Goal: Task Accomplishment & Management: Use online tool/utility

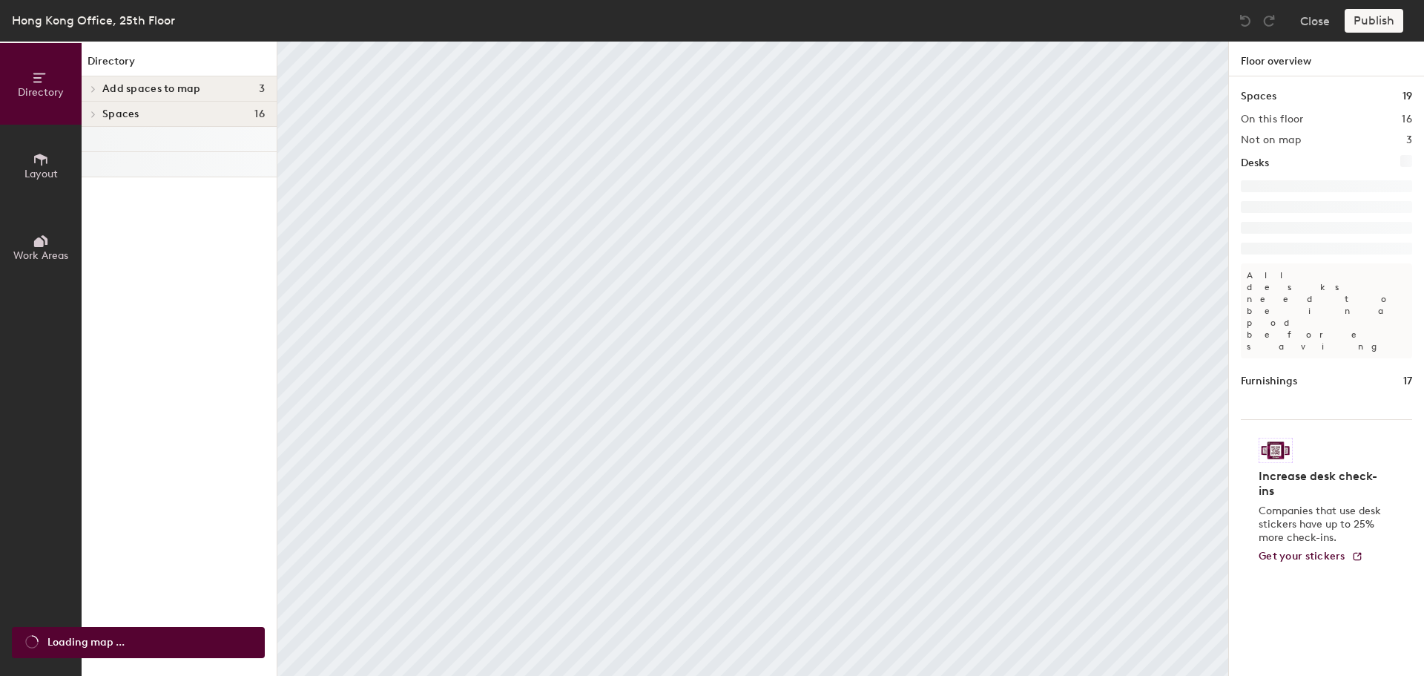
click at [45, 166] on icon at bounding box center [41, 159] width 16 height 16
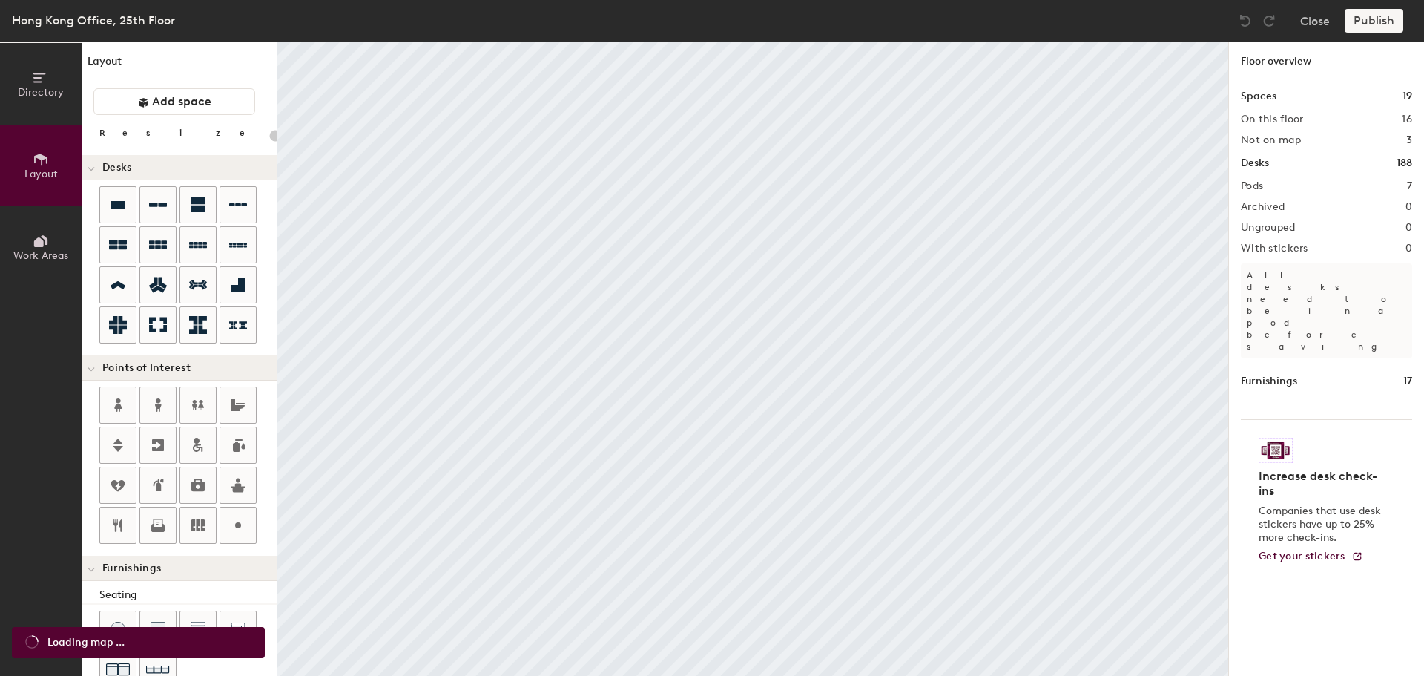
type input "20"
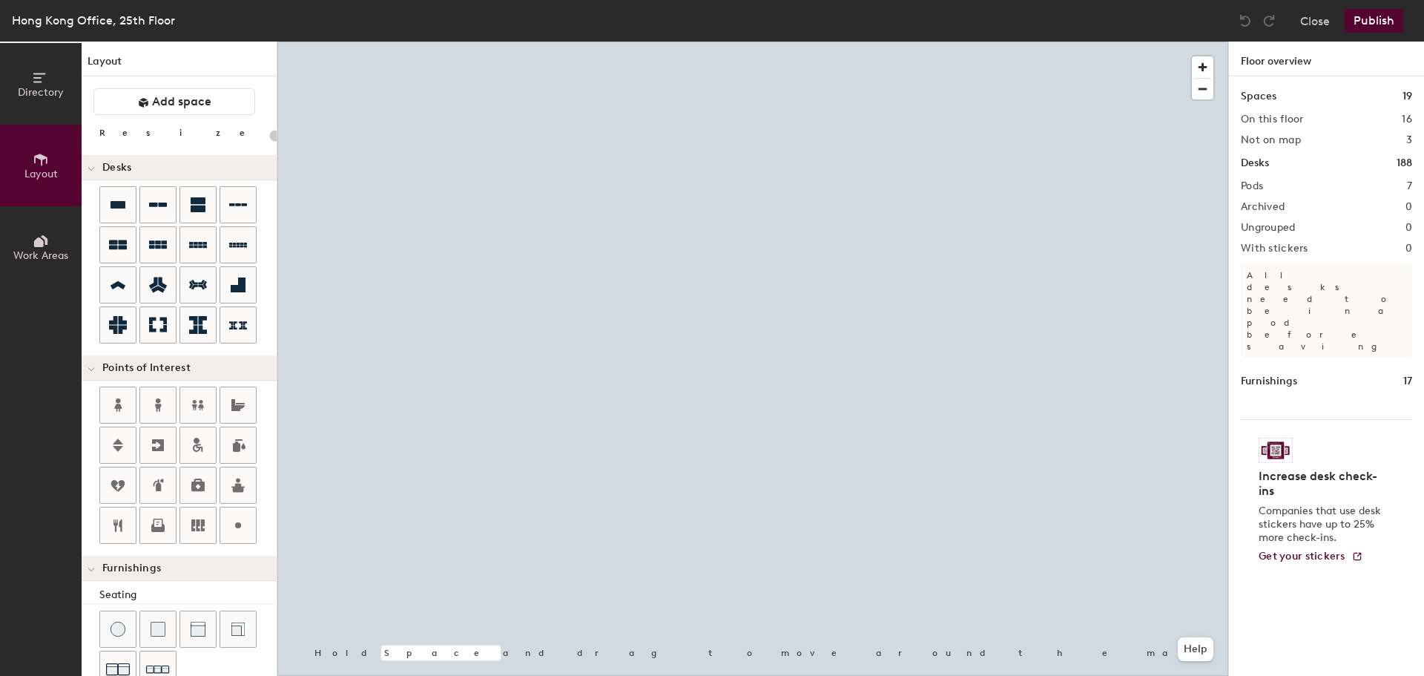
click at [0, 125] on button "Layout" at bounding box center [41, 166] width 82 height 82
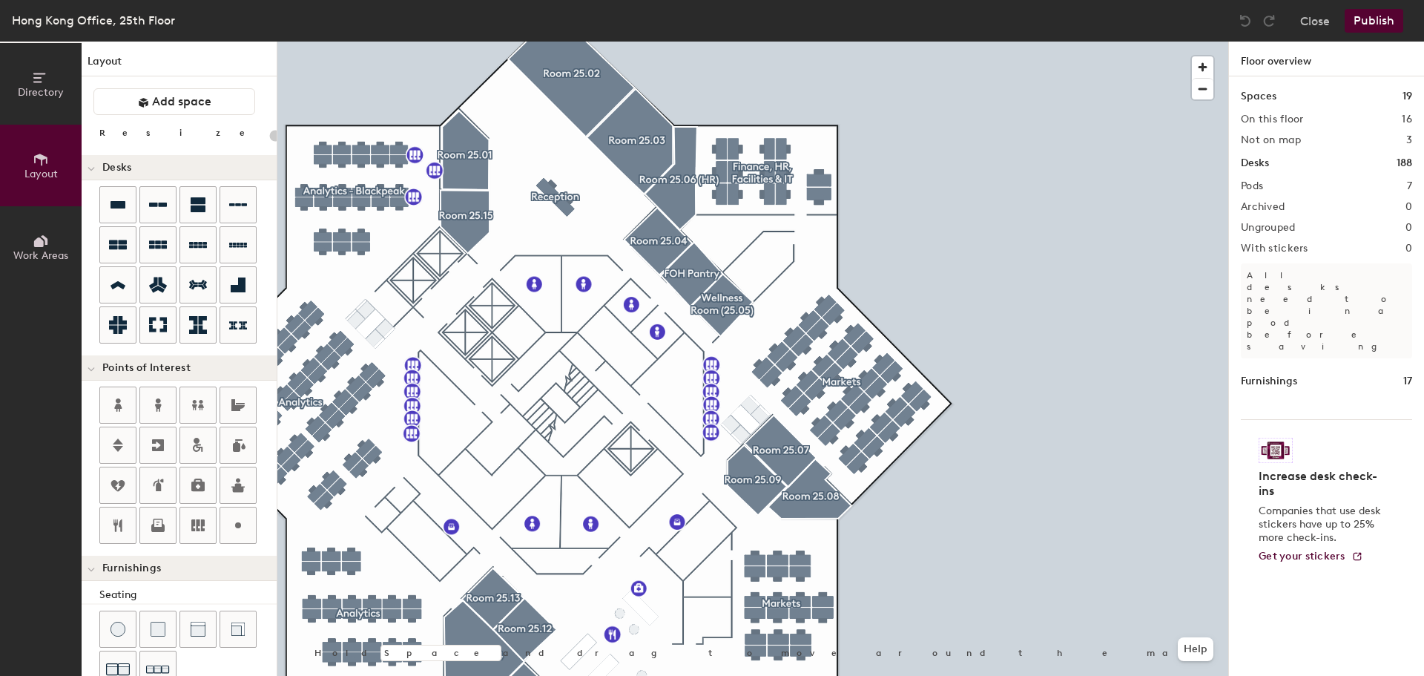
click at [1232, 276] on div "Directory Layout Work Areas Layout Add space Resize Desks Points of Interest Fu…" at bounding box center [712, 359] width 1424 height 634
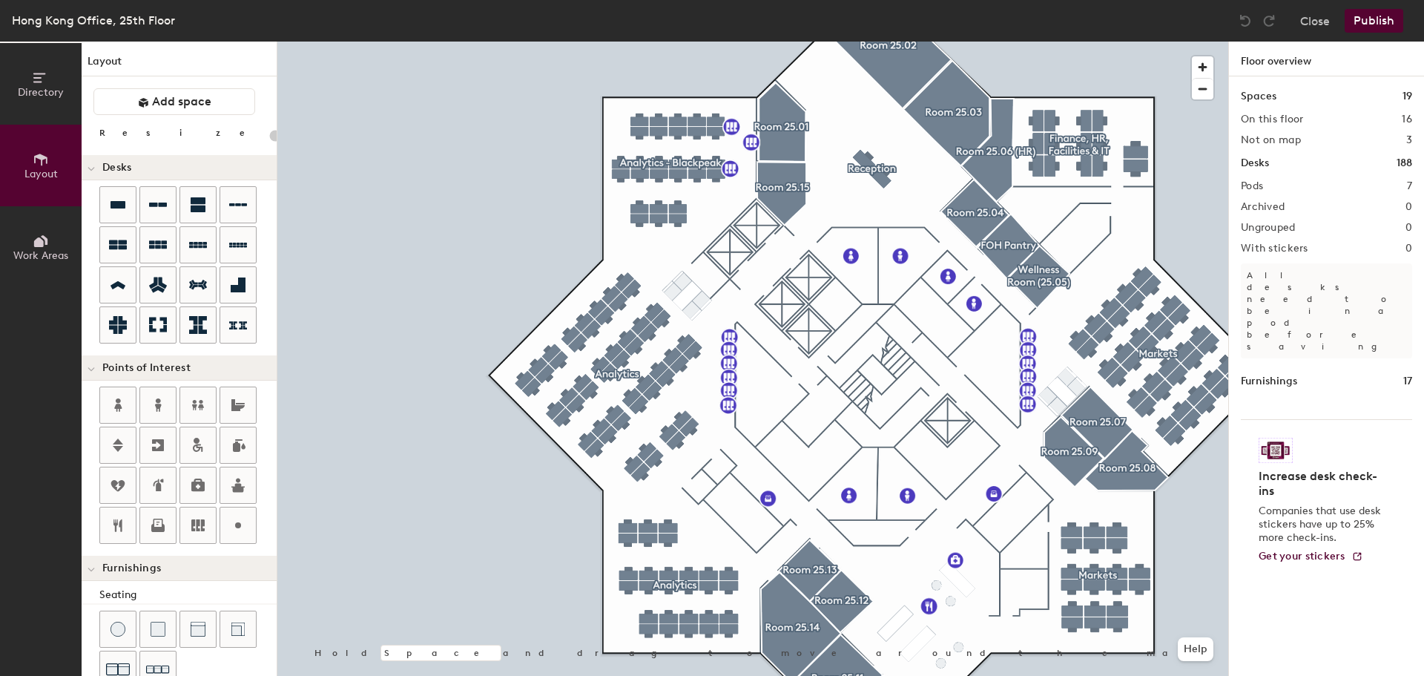
type input "80"
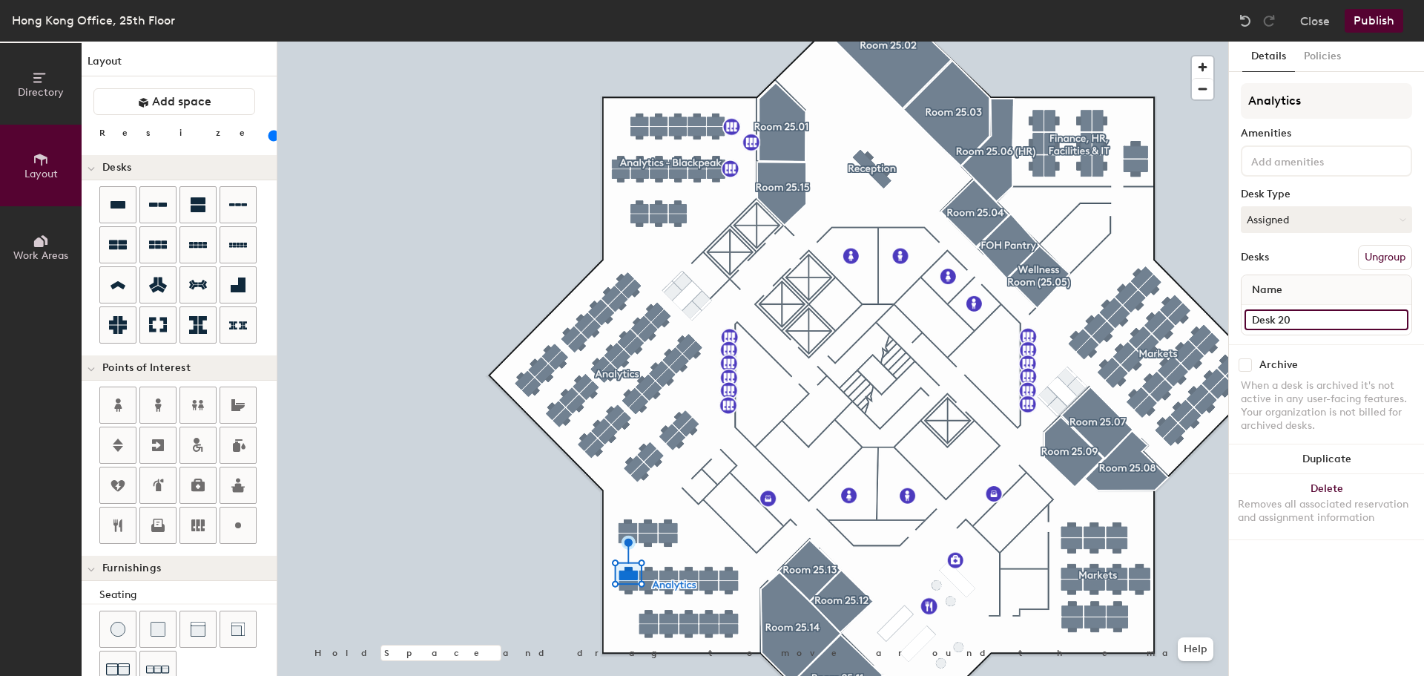
click at [1290, 328] on input "Desk 20" at bounding box center [1327, 319] width 164 height 21
type input "091"
click at [1302, 326] on input "Desk 21" at bounding box center [1327, 319] width 164 height 21
type input "092"
click at [1267, 320] on input "Desk 22" at bounding box center [1327, 319] width 164 height 21
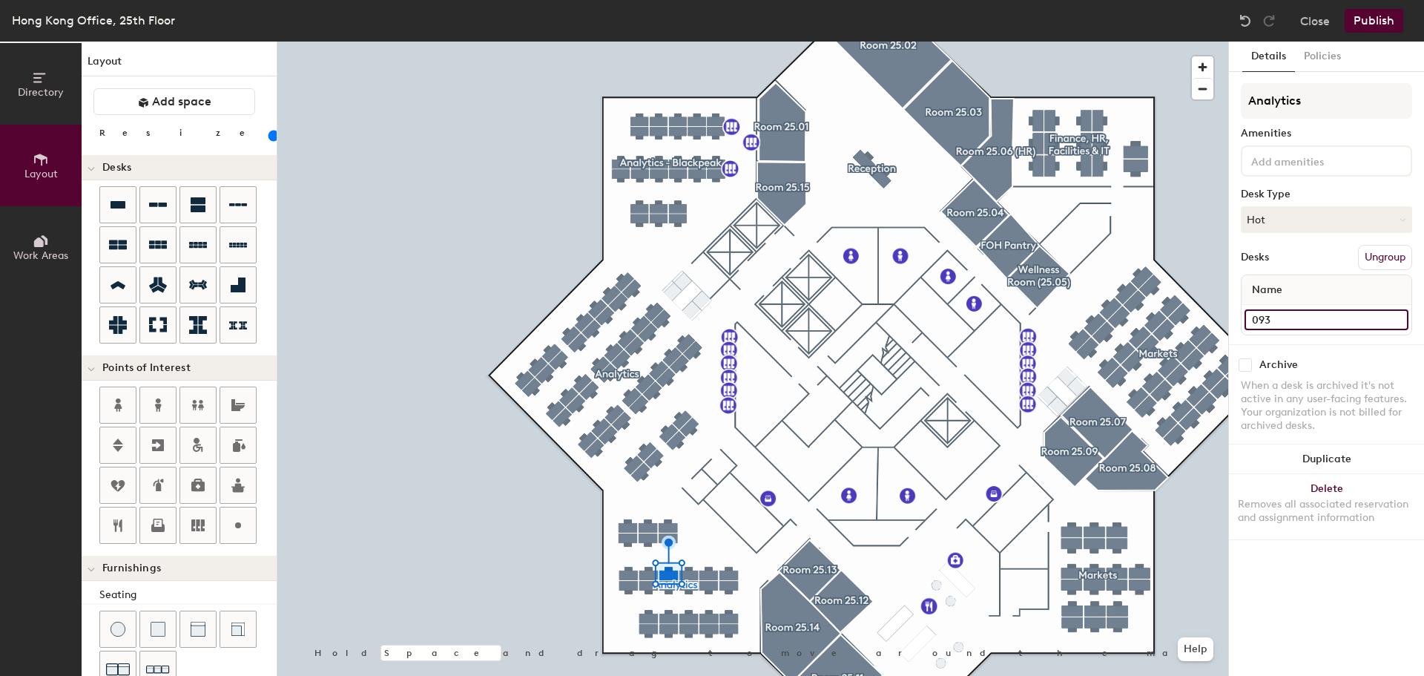
type input "093"
click at [1291, 313] on input "Desk 23" at bounding box center [1327, 319] width 164 height 21
type input "094"
click at [1293, 318] on input "Desk 24" at bounding box center [1327, 319] width 164 height 21
type input "095"
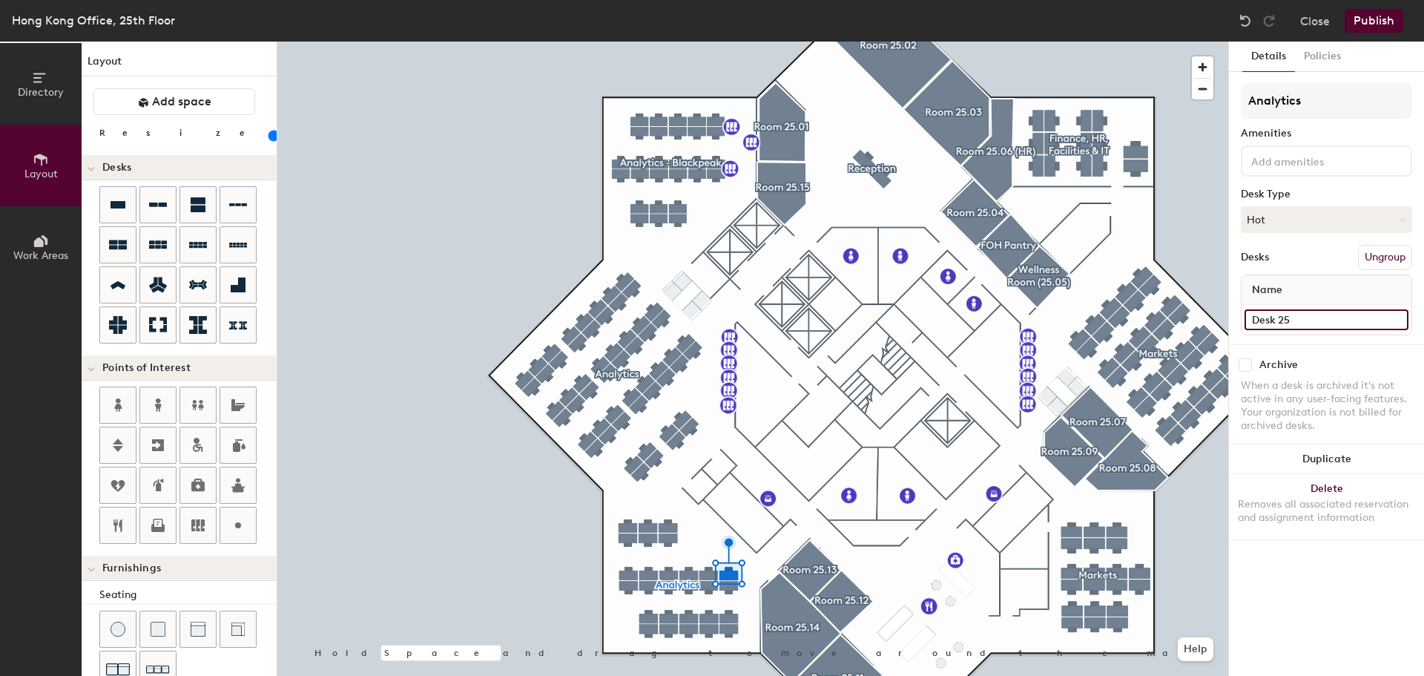
drag, startPoint x: 1279, startPoint y: 327, endPoint x: 1301, endPoint y: 323, distance: 22.7
click at [1282, 325] on input "Desk 25" at bounding box center [1327, 319] width 164 height 21
type input "096"
click at [630, 42] on div at bounding box center [752, 42] width 951 height 0
click at [1288, 317] on input "Desk 6" at bounding box center [1327, 319] width 164 height 21
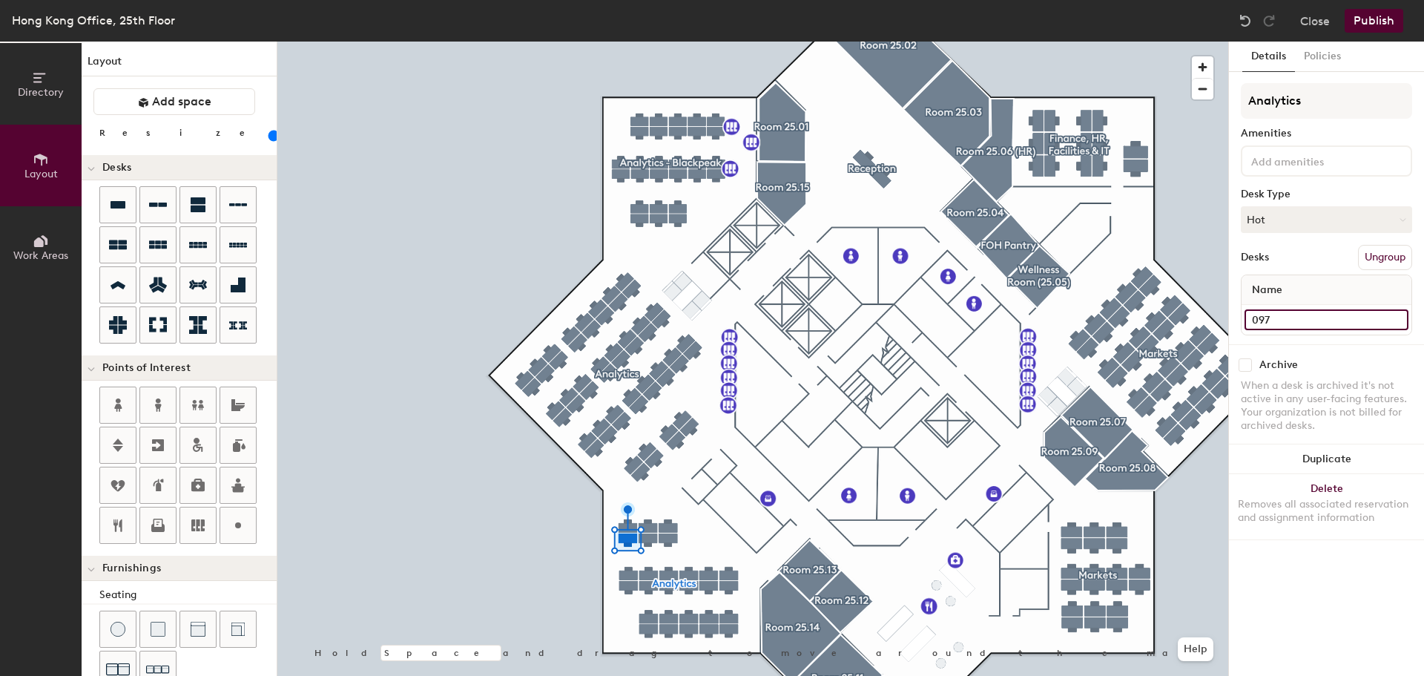
type input "097"
click at [651, 42] on div at bounding box center [752, 42] width 951 height 0
click at [1295, 323] on input "Desk 5" at bounding box center [1327, 319] width 164 height 21
type input "098"
click at [1286, 323] on input "Desk 4" at bounding box center [1327, 319] width 164 height 21
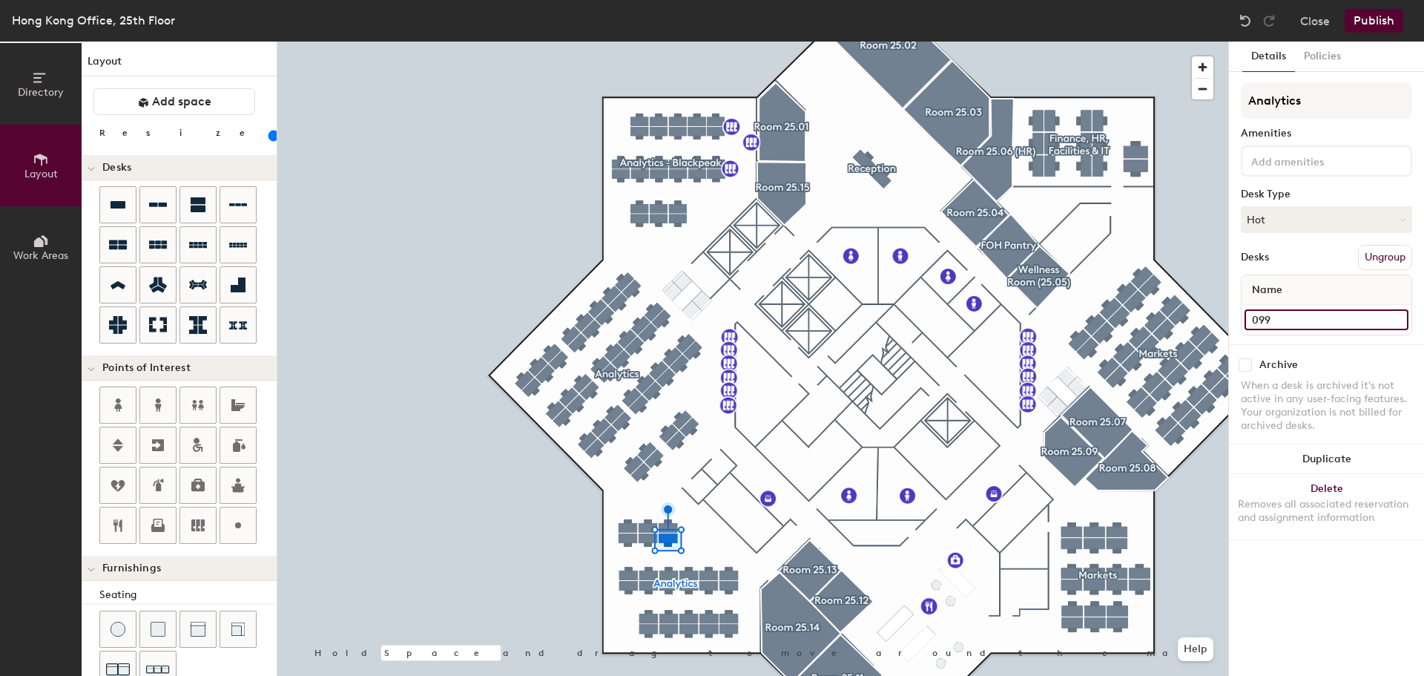
type input "099"
click at [1296, 320] on input "Desk 1" at bounding box center [1327, 319] width 164 height 21
type input "100"
click at [1308, 314] on input "Desk 2" at bounding box center [1327, 319] width 164 height 21
type input "101"
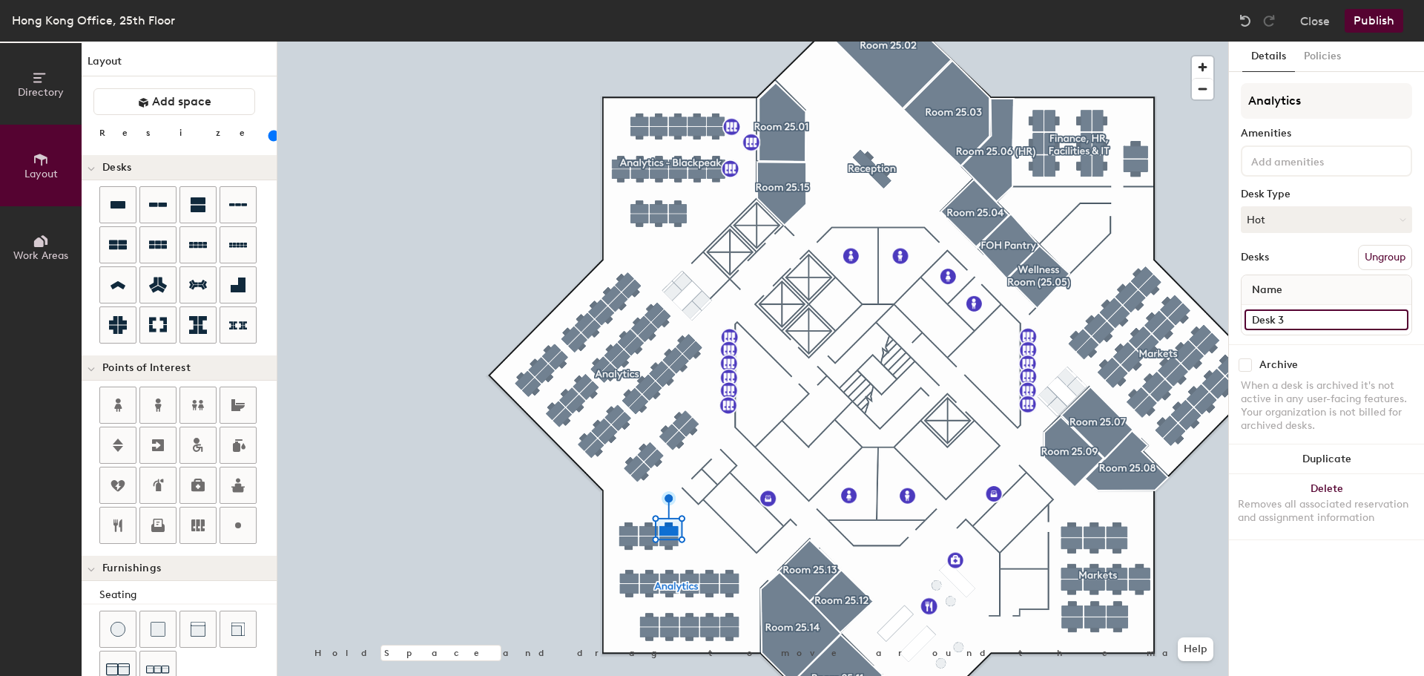
click at [1306, 319] on input "Desk 3" at bounding box center [1327, 319] width 164 height 21
type input "102"
click at [1306, 317] on input "Desk 53" at bounding box center [1327, 319] width 164 height 21
type input "103"
click at [1310, 315] on input "Desk 52" at bounding box center [1327, 319] width 164 height 21
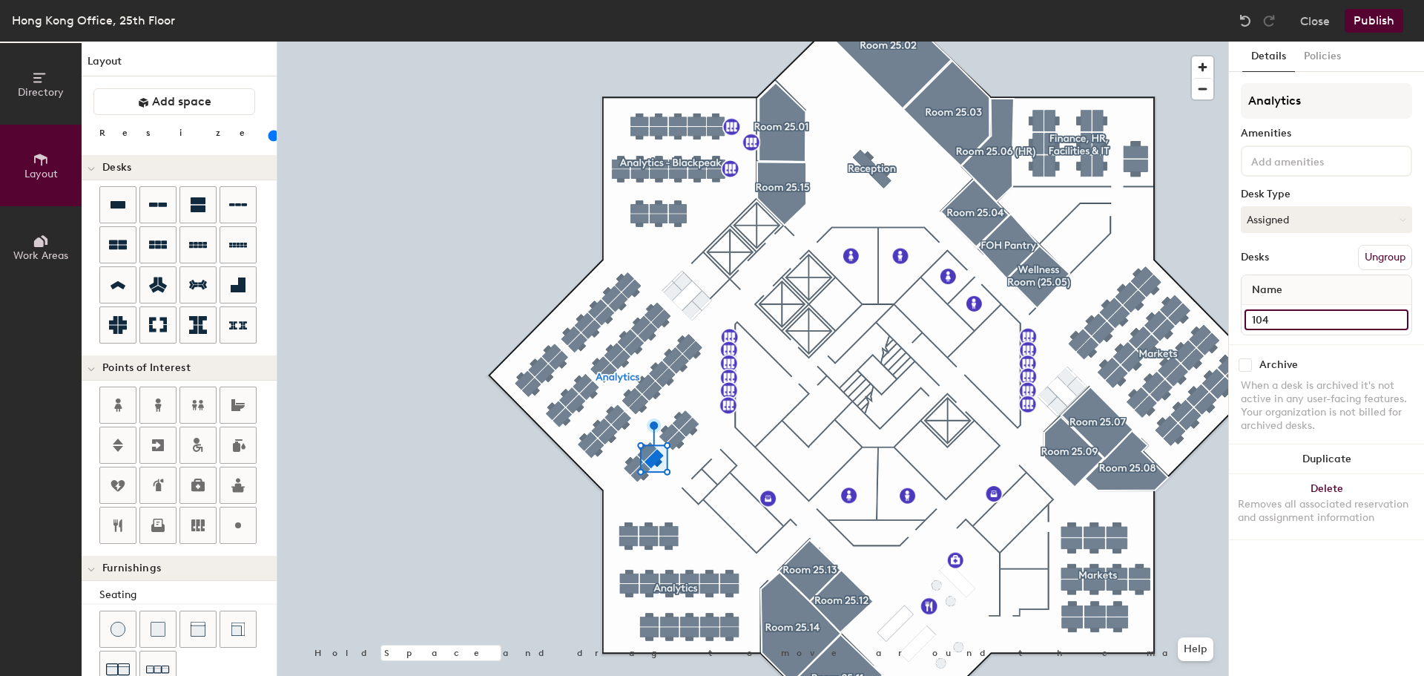
type input "104"
click at [678, 42] on div at bounding box center [752, 42] width 951 height 0
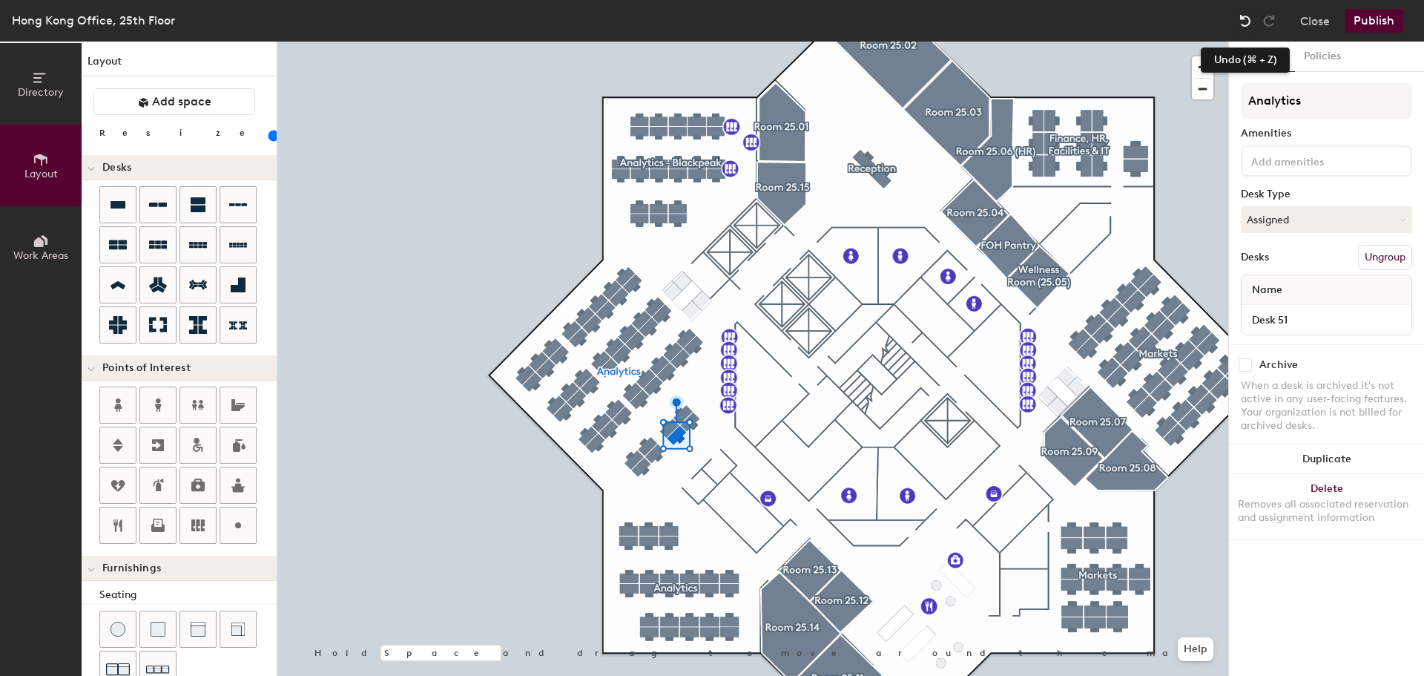
click at [1250, 22] on img at bounding box center [1245, 20] width 15 height 15
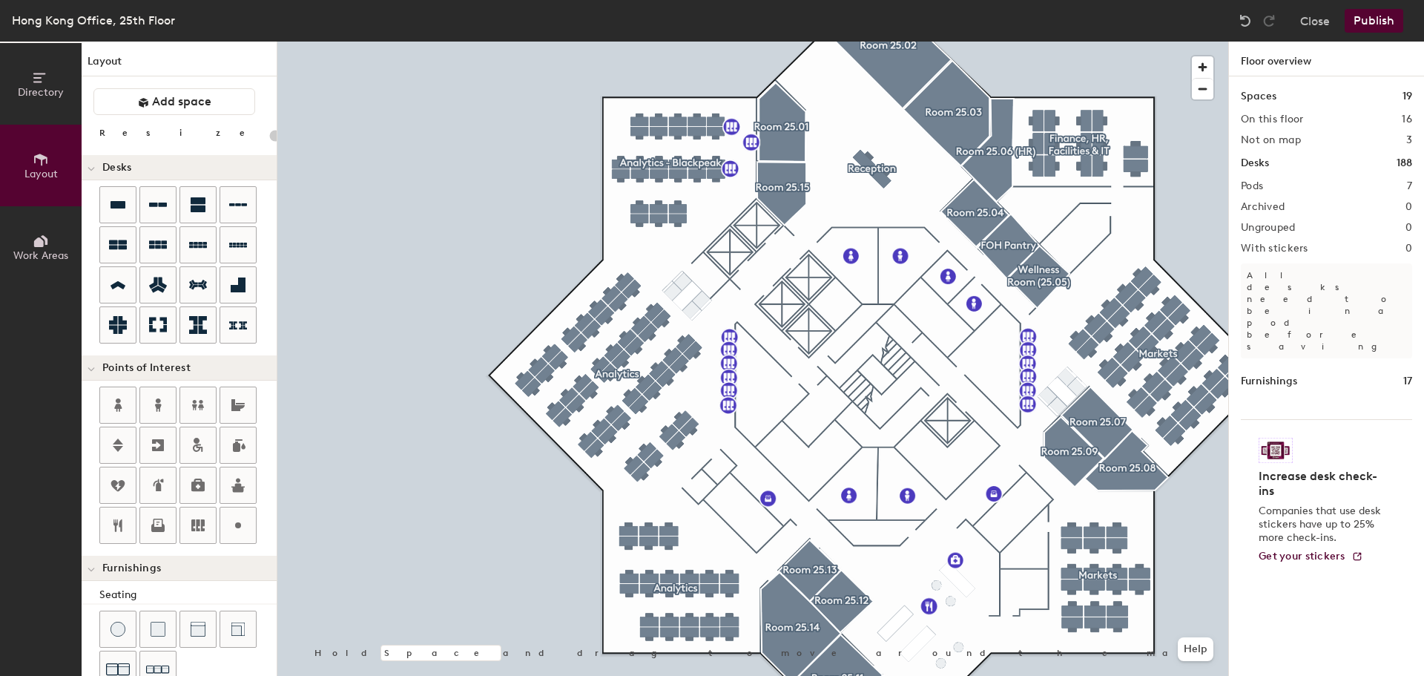
type input "80"
